Goal: Task Accomplishment & Management: Complete application form

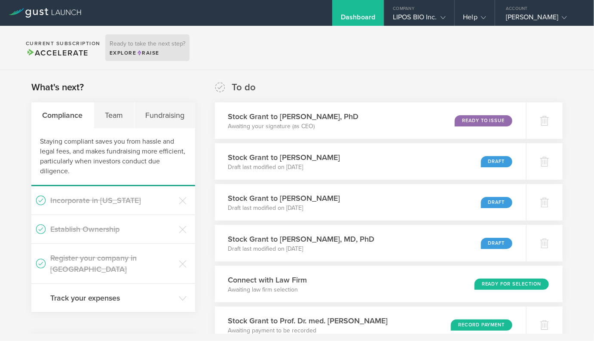
scroll to position [403, 0]
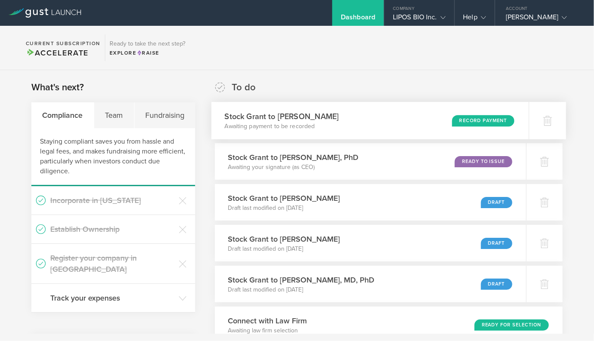
click at [242, 127] on p "Awaiting payment to be recorded" at bounding box center [282, 126] width 114 height 9
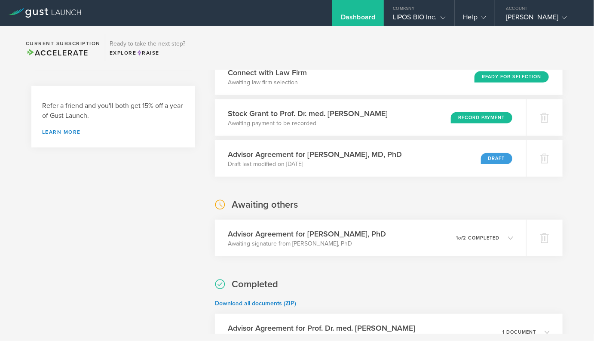
scroll to position [253, 0]
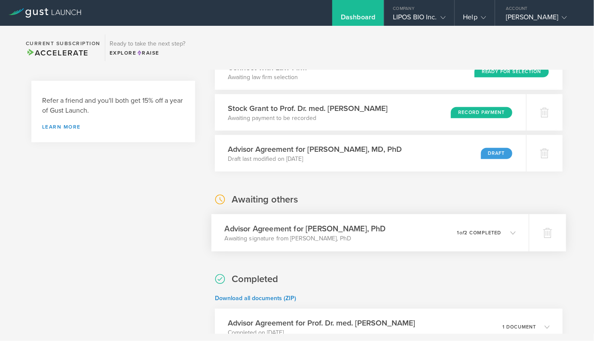
click at [227, 224] on h3 "Advisor Agreement for [PERSON_NAME], PhD" at bounding box center [305, 229] width 161 height 12
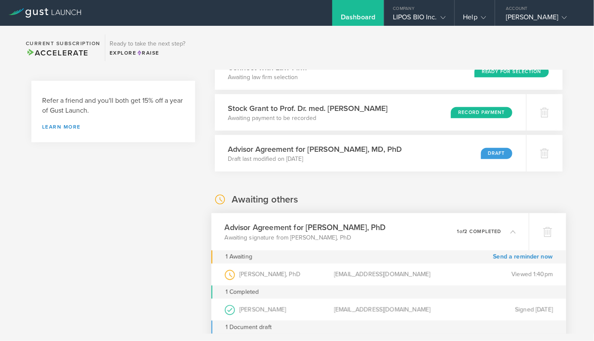
click at [225, 226] on h3 "Advisor Agreement for [PERSON_NAME], PhD" at bounding box center [305, 228] width 161 height 12
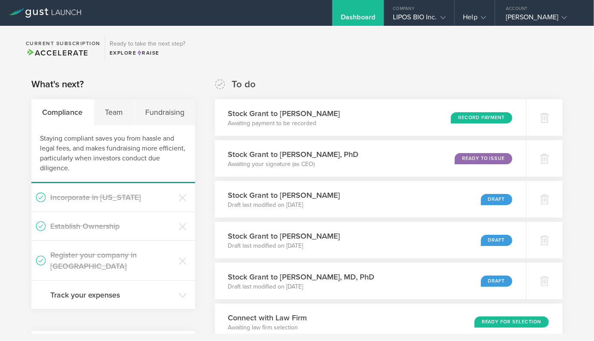
scroll to position [2, 0]
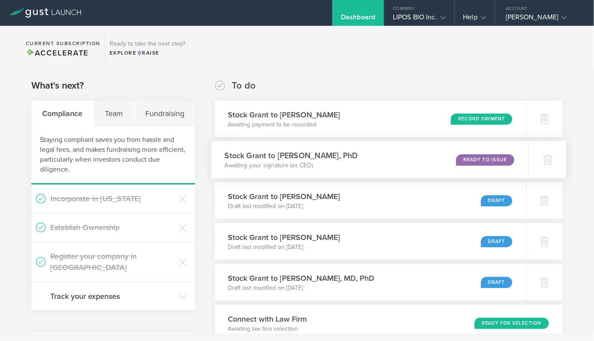
click at [232, 165] on p "Awaiting your signature (as CEO)" at bounding box center [291, 165] width 133 height 9
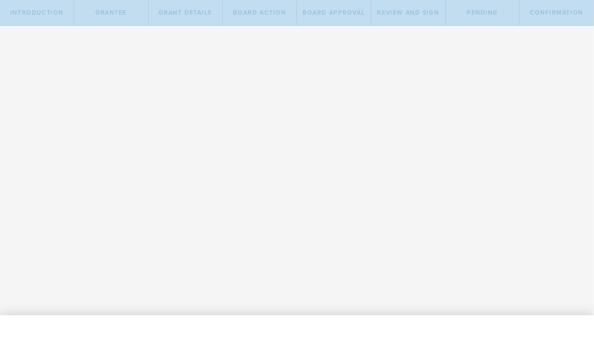
select select "uponGranteeSignature"
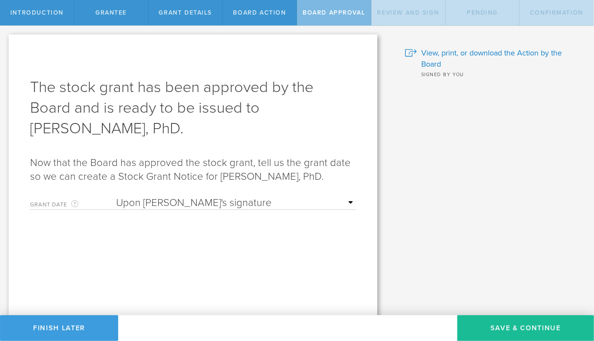
click at [188, 205] on select "Required Upon grantee's signature A specific date" at bounding box center [236, 202] width 240 height 13
click at [116, 196] on select "Required Upon grantee's signature A specific date" at bounding box center [236, 202] width 240 height 13
click at [260, 253] on form "Grant Date This is the date on which the recipient is granted the stock. This d…" at bounding box center [193, 250] width 326 height 116
click at [488, 327] on button "Save & Continue" at bounding box center [525, 328] width 137 height 26
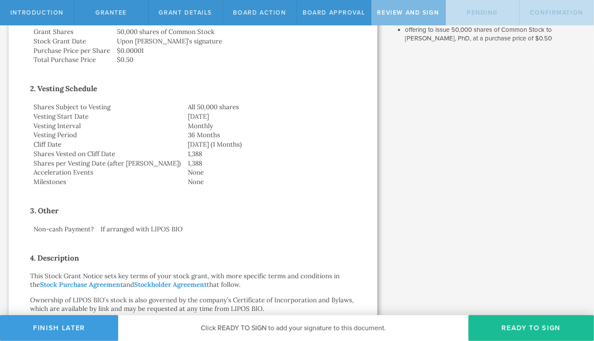
scroll to position [69, 0]
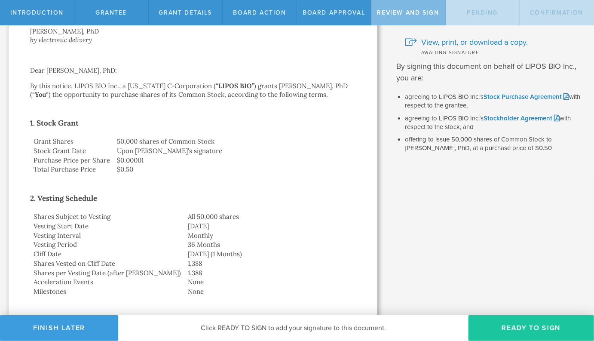
click at [519, 326] on button "Ready to Sign" at bounding box center [530, 328] width 125 height 26
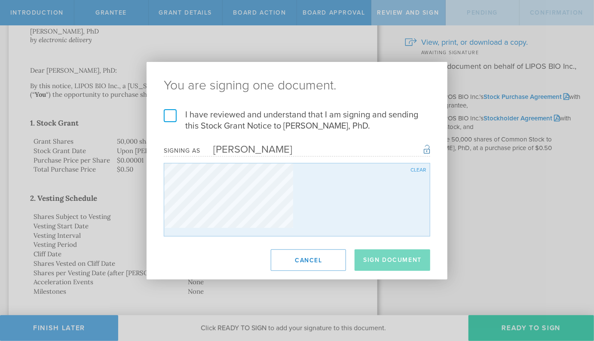
click at [519, 326] on div "You are signing one document. I have reviewed and understand that I am signing …" at bounding box center [297, 170] width 594 height 341
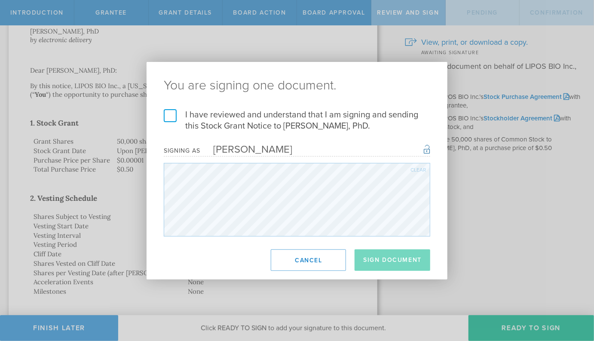
click at [174, 115] on label "I have reviewed and understand that I am signing and sending this Stock Grant N…" at bounding box center [297, 120] width 266 height 22
click at [0, 0] on input "I have reviewed and understand that I am signing and sending this Stock Grant N…" at bounding box center [0, 0] width 0 height 0
click at [382, 266] on button "Sign Document" at bounding box center [392, 259] width 76 height 21
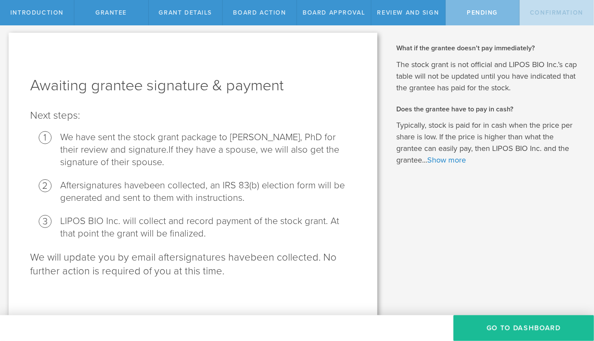
scroll to position [5, 0]
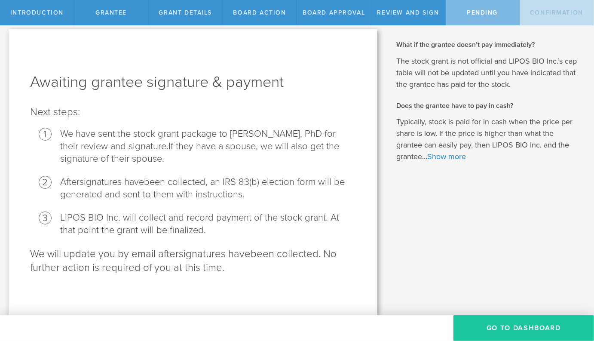
click at [476, 320] on button "Go To Dashboard" at bounding box center [523, 328] width 140 height 26
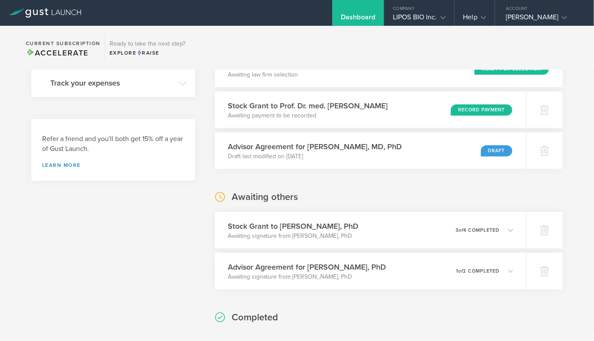
scroll to position [202, 0]
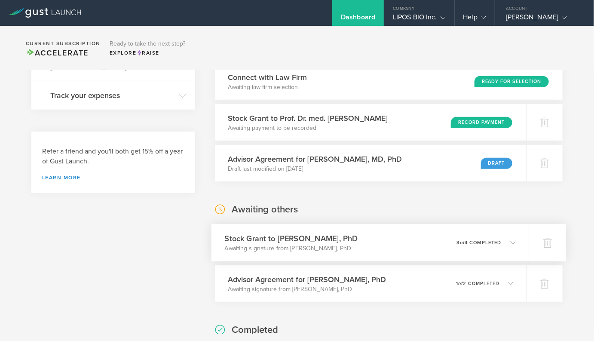
click at [319, 238] on h3 "Stock Grant to [PERSON_NAME], PhD" at bounding box center [291, 238] width 133 height 12
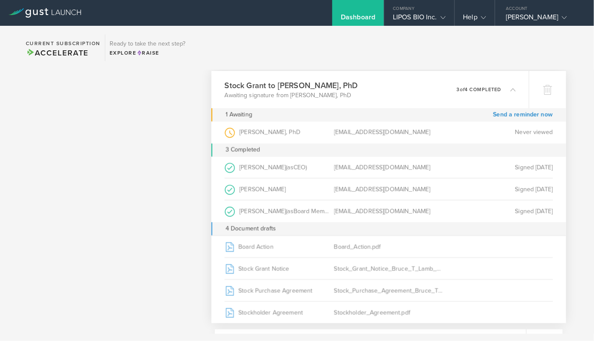
scroll to position [349, 0]
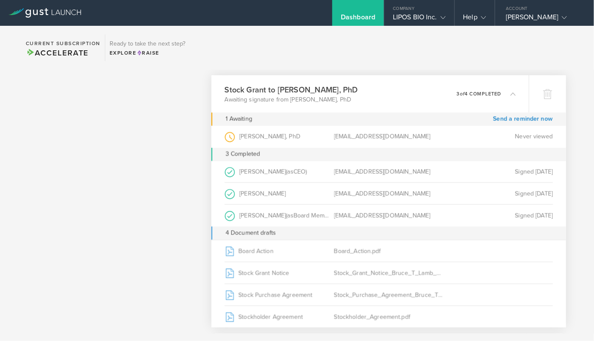
click at [461, 99] on div "0 undeliverable 3 of 4 completed" at bounding box center [486, 94] width 59 height 15
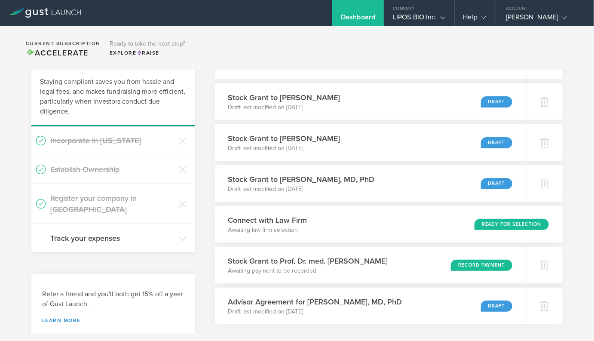
scroll to position [0, 0]
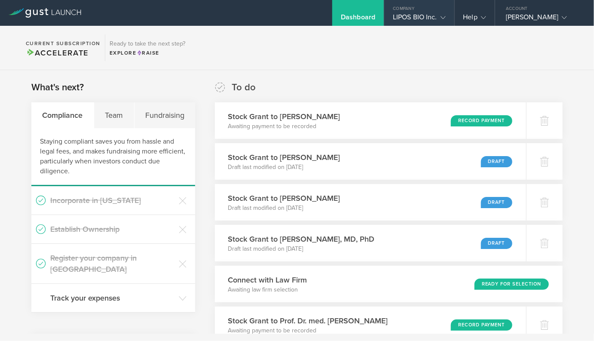
click at [421, 21] on div "LIPOS BIO Inc." at bounding box center [419, 19] width 52 height 13
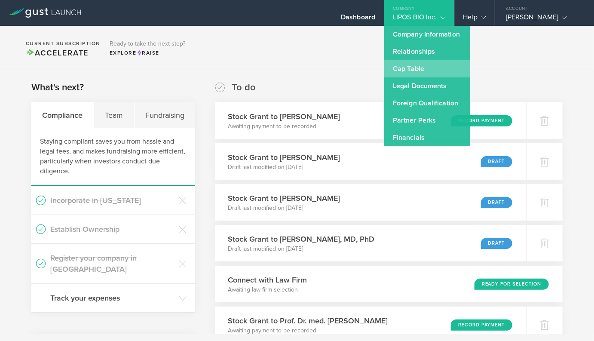
click at [418, 70] on link "Cap Table" at bounding box center [427, 68] width 86 height 17
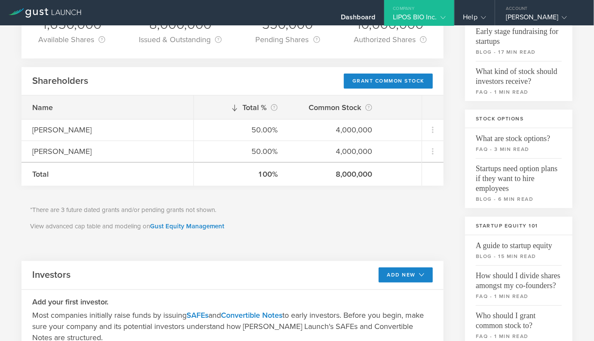
scroll to position [96, 0]
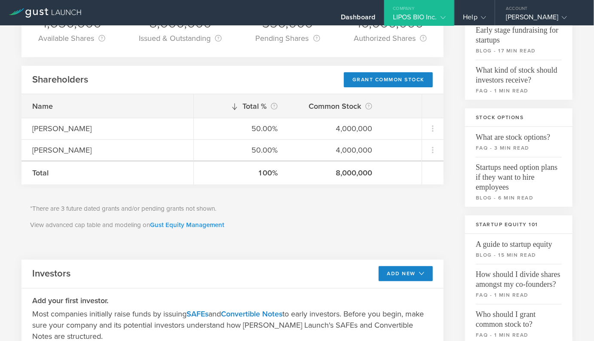
click at [182, 222] on link "Gust Equity Management" at bounding box center [187, 225] width 74 height 8
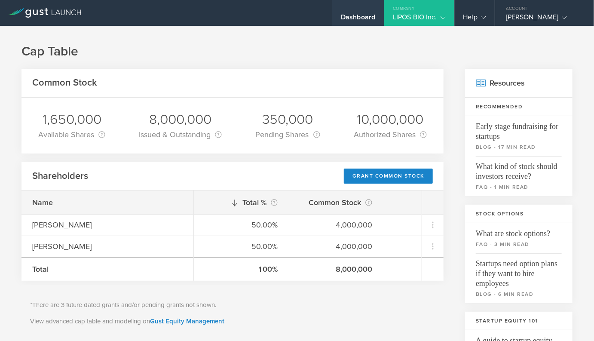
click at [352, 13] on div "Dashboard" at bounding box center [358, 19] width 34 height 13
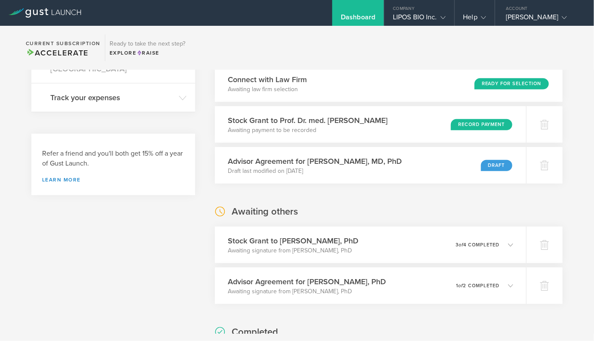
scroll to position [214, 0]
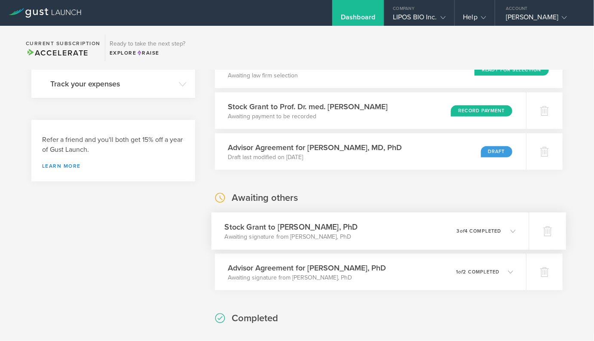
click at [234, 229] on h3 "Stock Grant to [PERSON_NAME], PhD" at bounding box center [291, 227] width 133 height 12
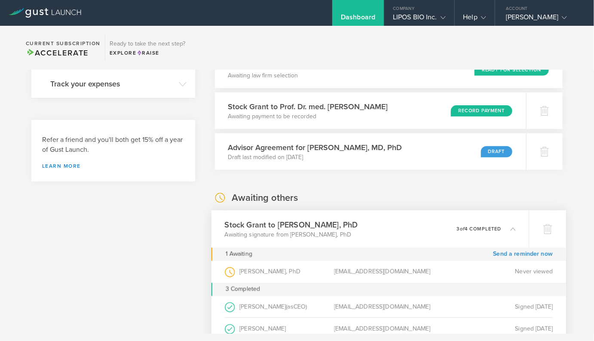
click at [234, 229] on h3 "Stock Grant to [PERSON_NAME], PhD" at bounding box center [291, 225] width 133 height 12
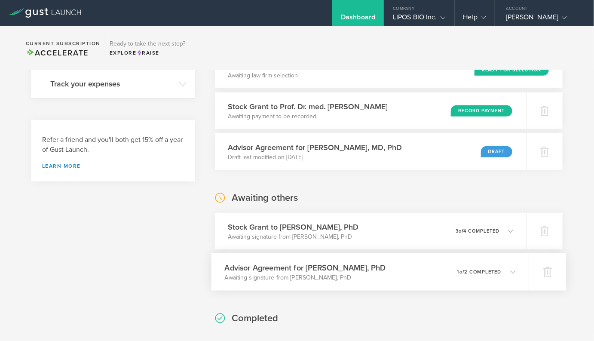
click at [242, 270] on h3 "Advisor Agreement for [PERSON_NAME], PhD" at bounding box center [305, 268] width 161 height 12
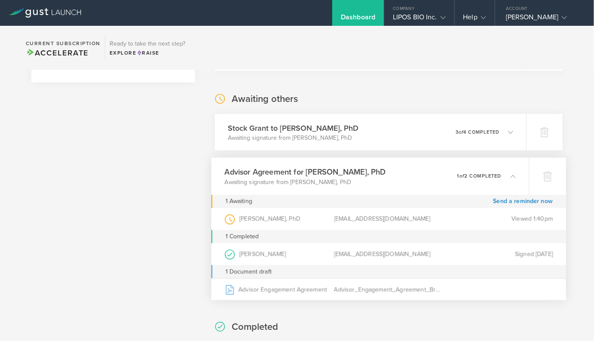
scroll to position [316, 0]
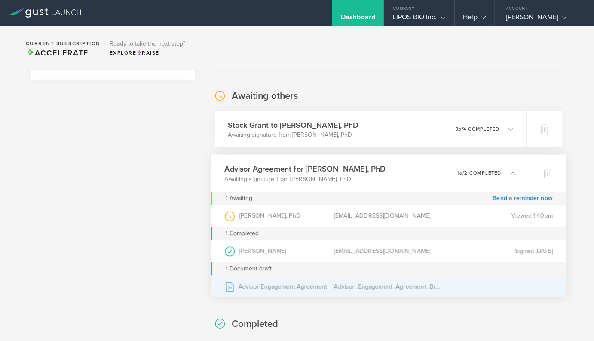
click at [259, 288] on div "Advisor Engagement Agreement" at bounding box center [280, 285] width 110 height 21
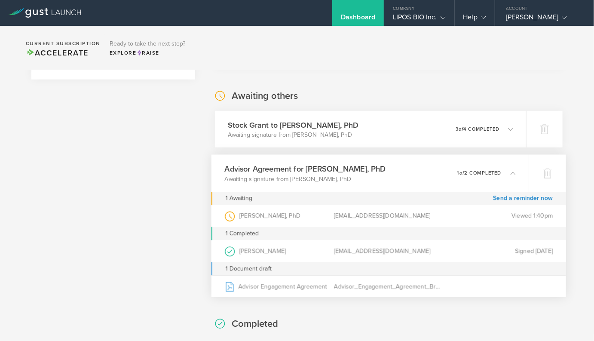
click at [278, 186] on div "Advisor Agreement for [PERSON_NAME], PhD Awaiting signature from [PERSON_NAME],…" at bounding box center [369, 173] width 317 height 37
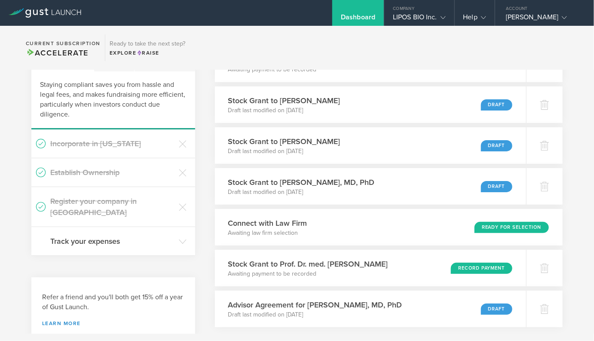
scroll to position [0, 0]
